Goal: Ask a question

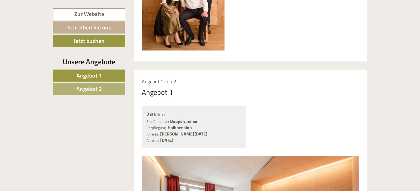
scroll to position [358, 0]
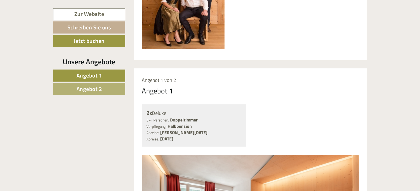
click at [106, 91] on link "Angebot 2" at bounding box center [89, 89] width 72 height 12
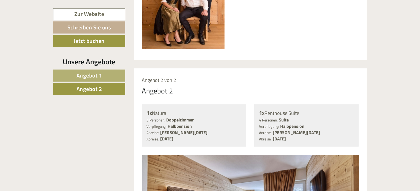
scroll to position [426, 0]
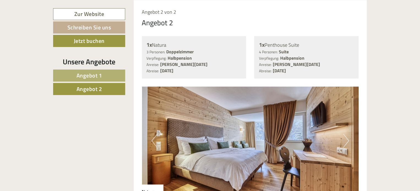
click at [107, 74] on link "Angebot 1" at bounding box center [89, 76] width 72 height 12
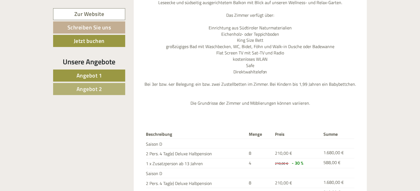
scroll to position [728, 0]
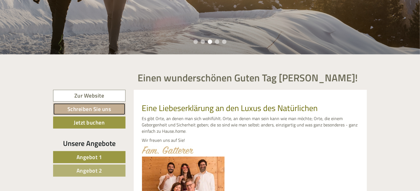
click at [110, 111] on link "Schreiben Sie uns" at bounding box center [89, 109] width 72 height 12
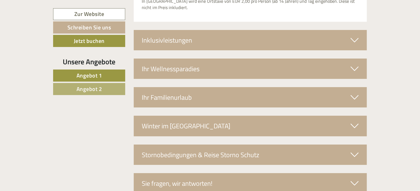
scroll to position [1020, 0]
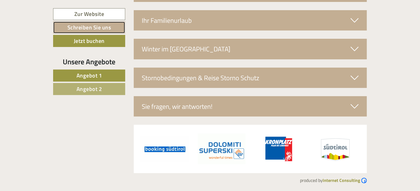
click at [94, 27] on link "Schreiben Sie uns" at bounding box center [89, 27] width 72 height 12
click at [98, 28] on link "Schreiben Sie uns" at bounding box center [89, 27] width 72 height 12
click at [100, 28] on link "Schreiben Sie uns" at bounding box center [89, 27] width 72 height 12
click at [186, 104] on div "Sie fragen, wir antworten!" at bounding box center [250, 106] width 233 height 20
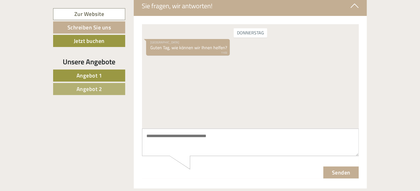
scroll to position [1130, 0]
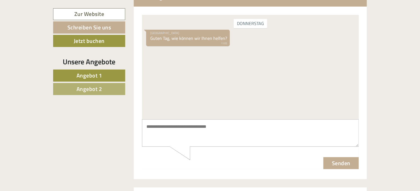
click at [219, 129] on textarea at bounding box center [250, 133] width 217 height 28
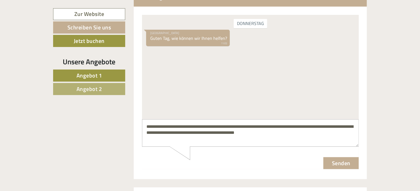
type textarea "**********"
click at [324, 159] on button "Senden" at bounding box center [340, 163] width 35 height 12
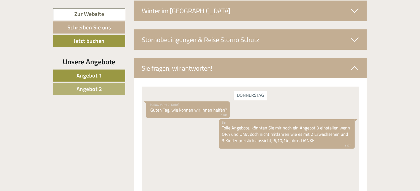
scroll to position [1055, 0]
